Goal: Information Seeking & Learning: Learn about a topic

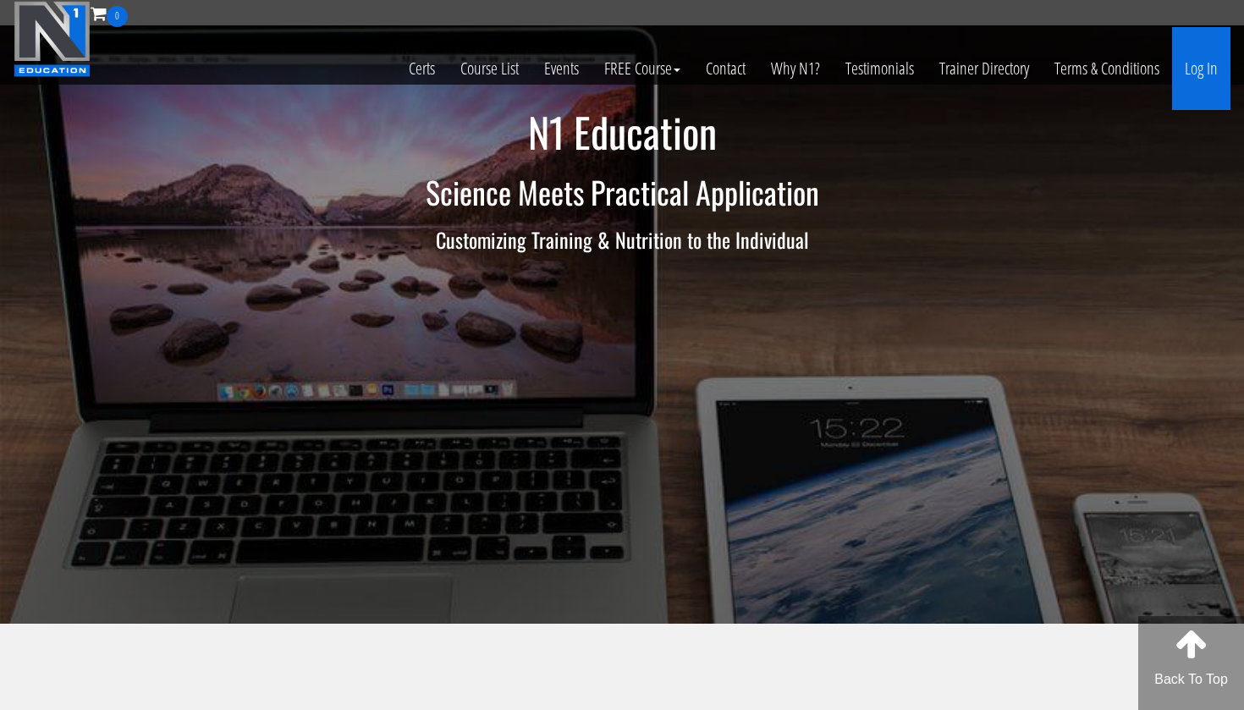
click at [1201, 75] on link "Log In" at bounding box center [1201, 68] width 58 height 83
click at [1201, 74] on link "Log In" at bounding box center [1201, 68] width 58 height 83
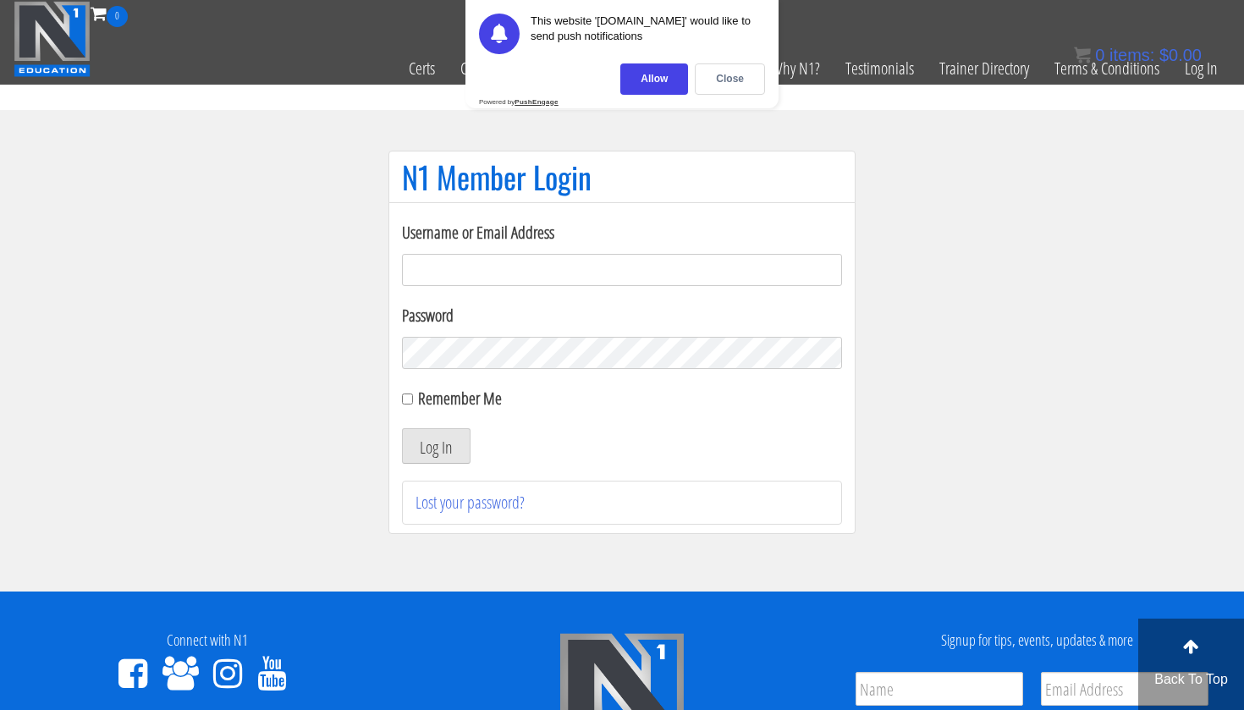
type input "[EMAIL_ADDRESS][DOMAIN_NAME]"
click at [435, 442] on button "Log In" at bounding box center [436, 446] width 69 height 36
click at [418, 394] on label "Remember Me" at bounding box center [460, 398] width 84 height 23
click at [413, 394] on input "Remember Me" at bounding box center [407, 399] width 11 height 11
click at [406, 402] on input "Remember Me" at bounding box center [407, 399] width 11 height 11
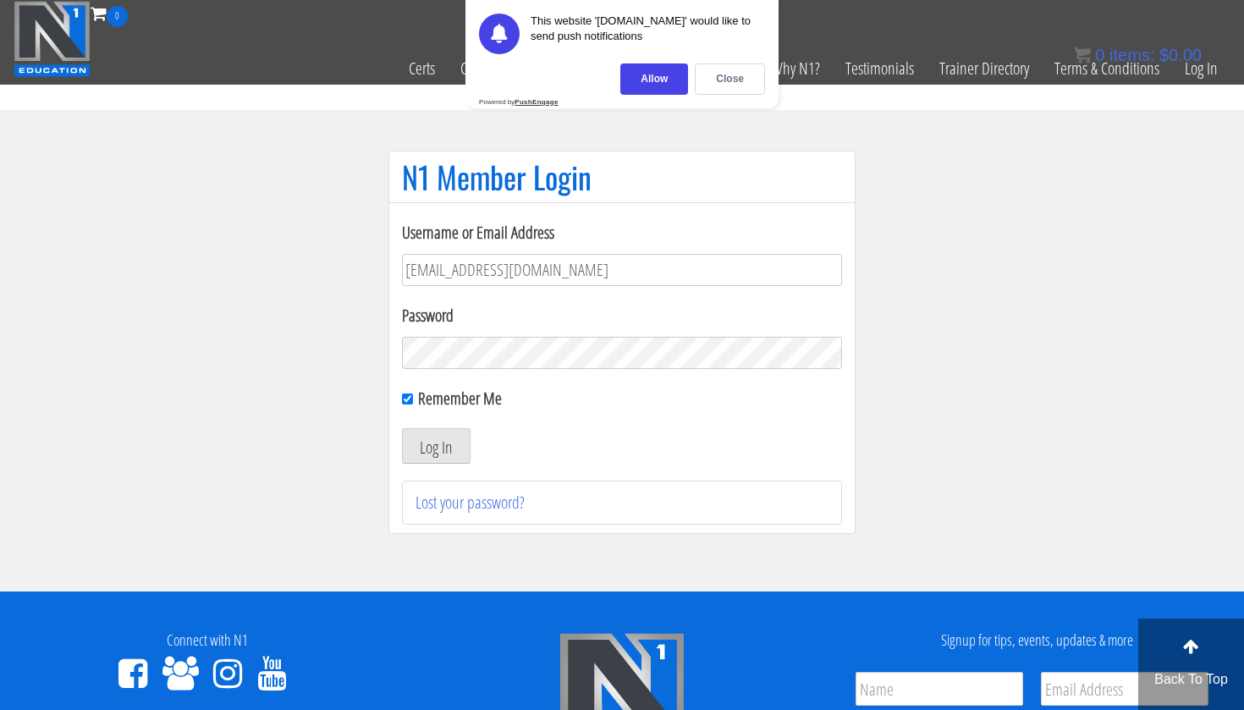
checkbox input "false"
click at [438, 443] on button "Log In" at bounding box center [436, 446] width 69 height 36
click at [716, 84] on div "Close" at bounding box center [730, 78] width 70 height 31
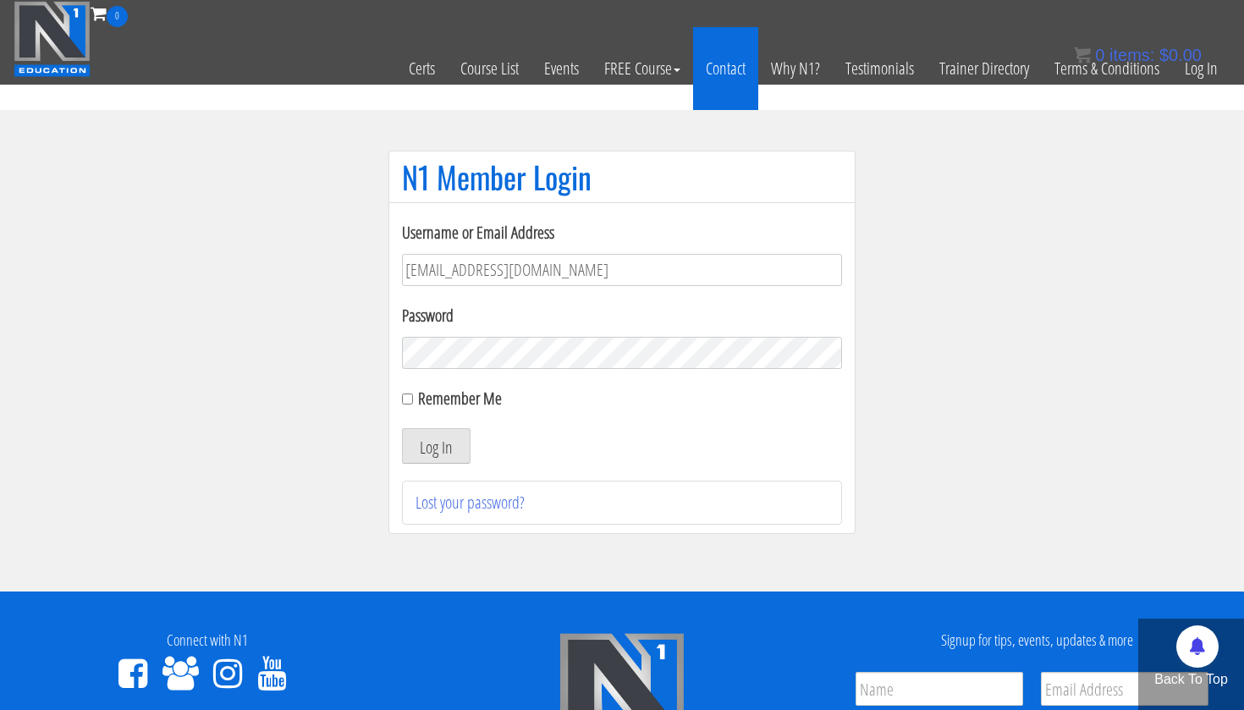
click at [730, 72] on link "Contact" at bounding box center [725, 68] width 65 height 83
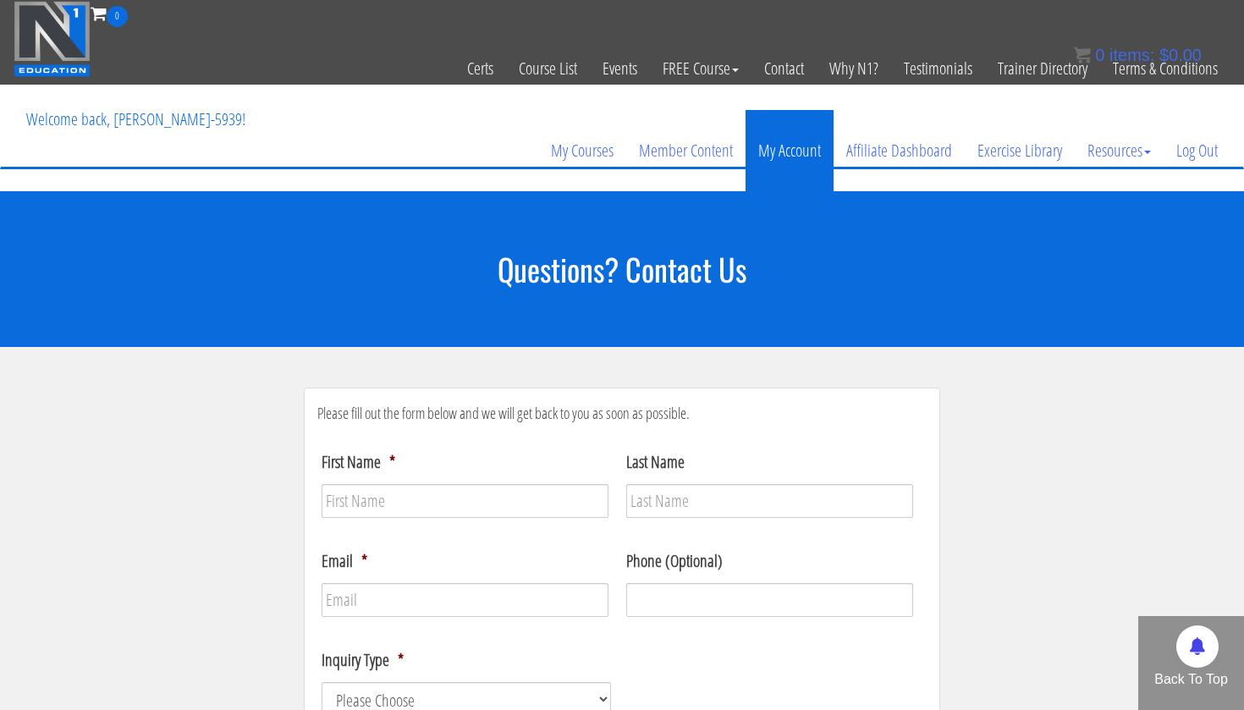
click at [775, 158] on link "My Account" at bounding box center [790, 150] width 88 height 81
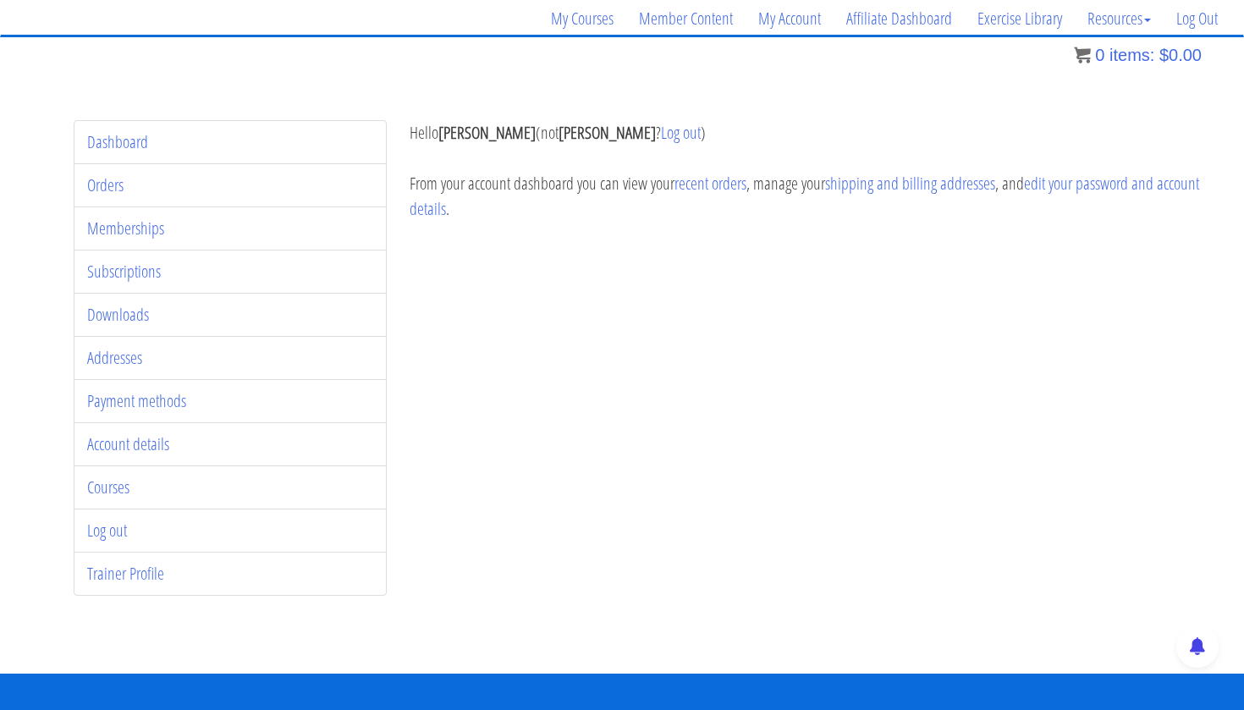
scroll to position [136, 0]
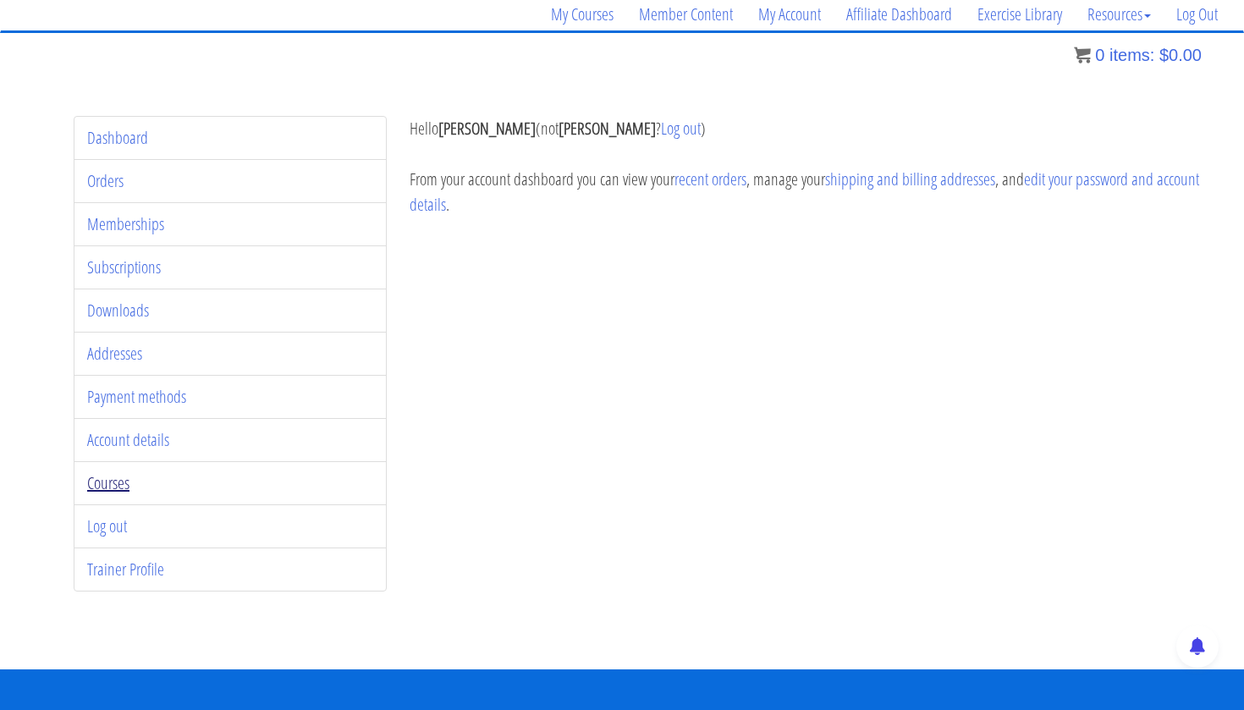
click at [111, 484] on link "Courses" at bounding box center [108, 483] width 42 height 23
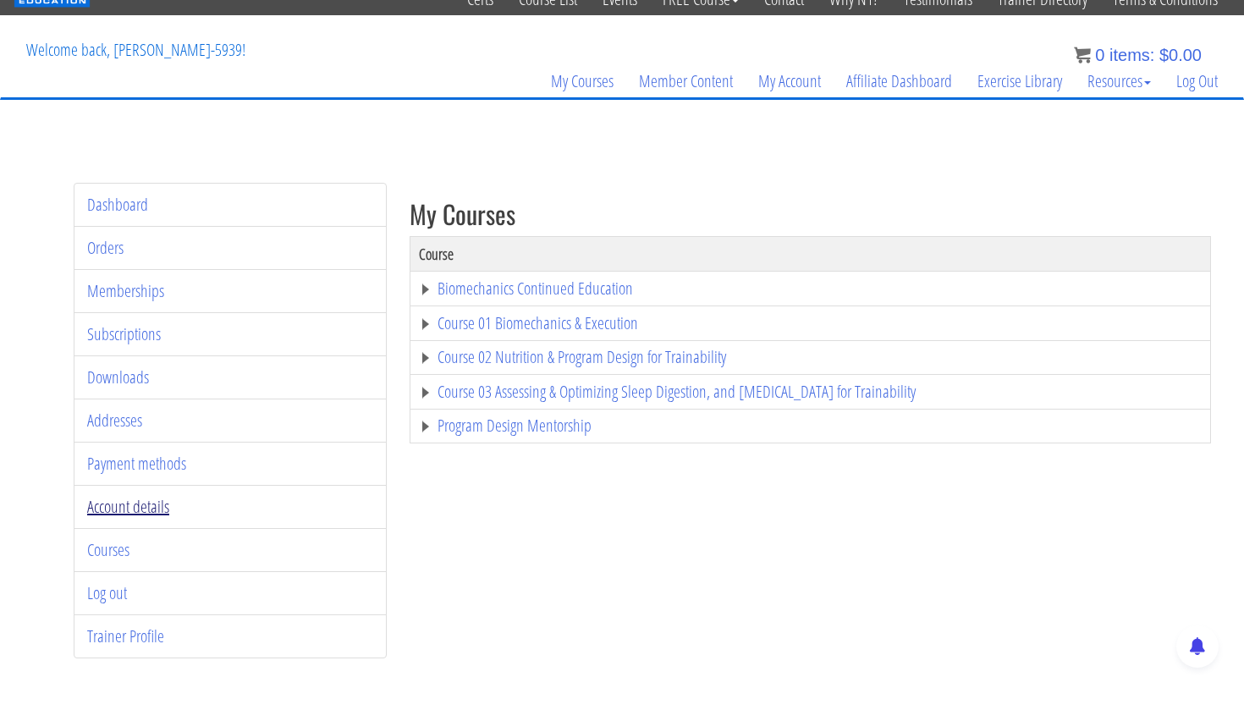
scroll to position [71, 0]
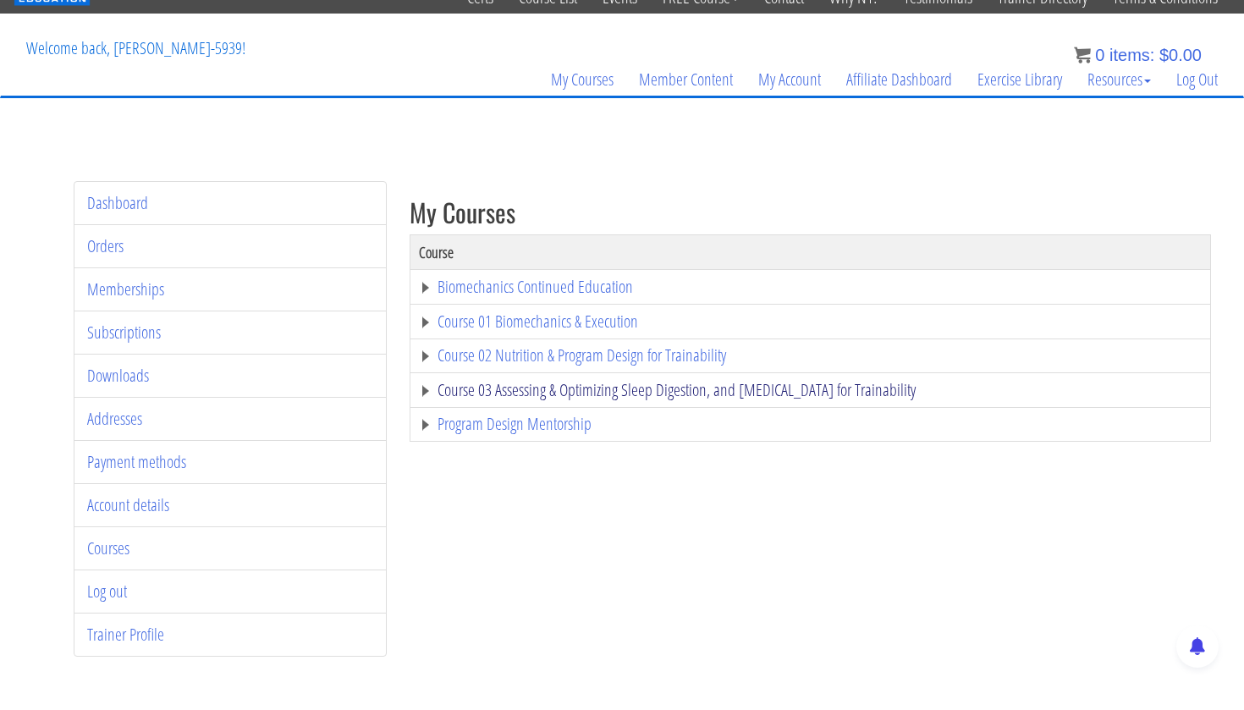
click at [560, 386] on link "Course 03 Assessing & Optimizing Sleep Digestion, and [MEDICAL_DATA] for Traina…" at bounding box center [810, 390] width 783 height 17
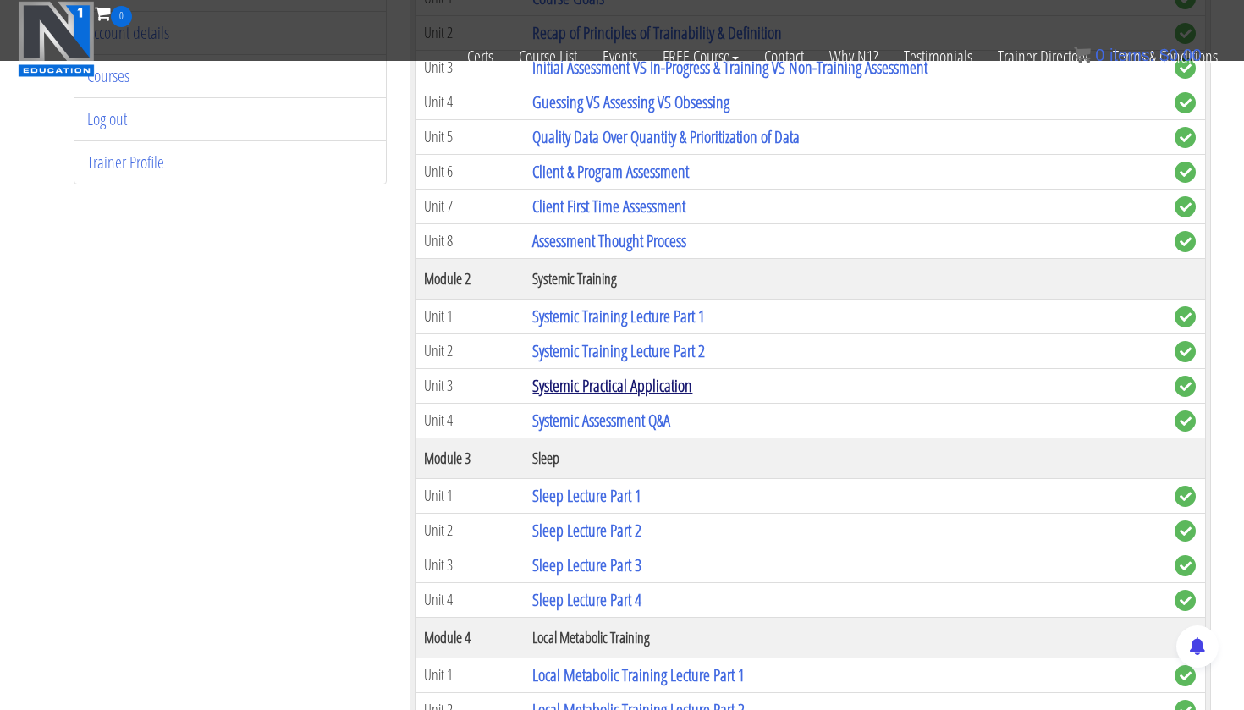
scroll to position [437, 0]
click at [603, 312] on link "Systemic Training Lecture Part 1" at bounding box center [618, 316] width 173 height 23
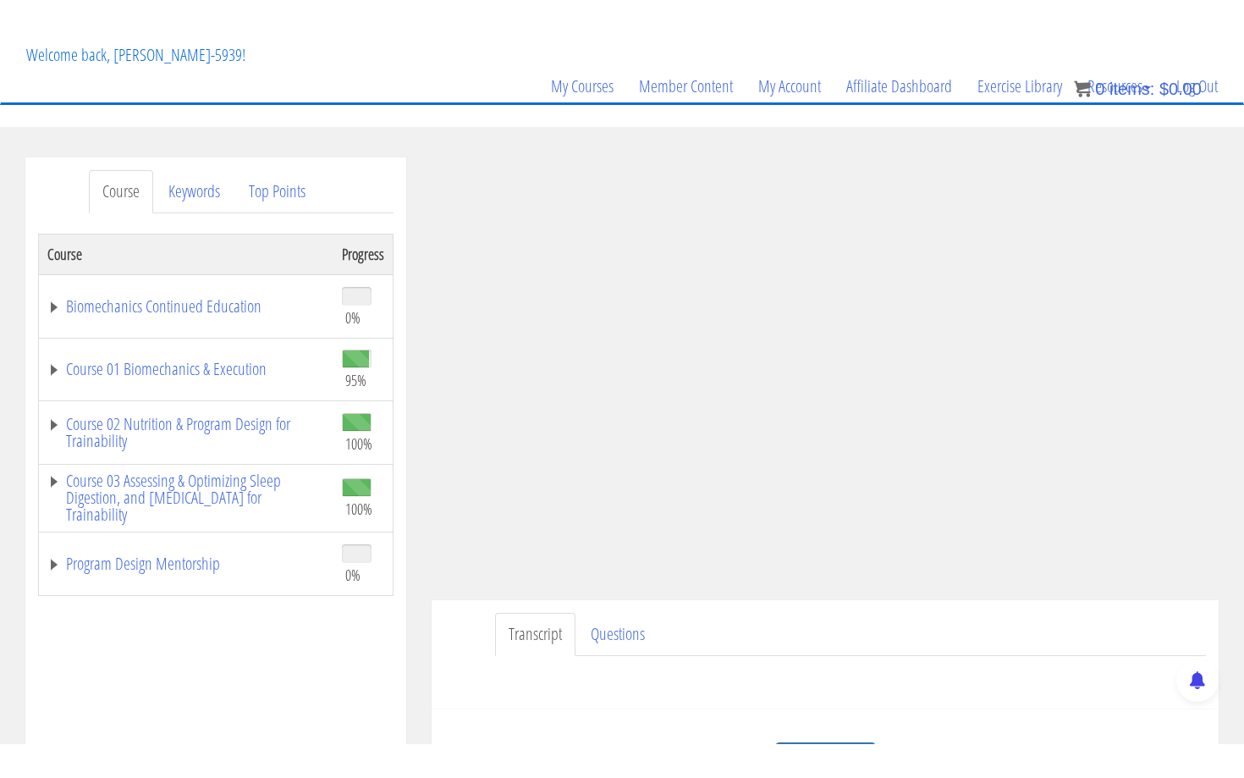
scroll to position [98, 0]
